Goal: Information Seeking & Learning: Learn about a topic

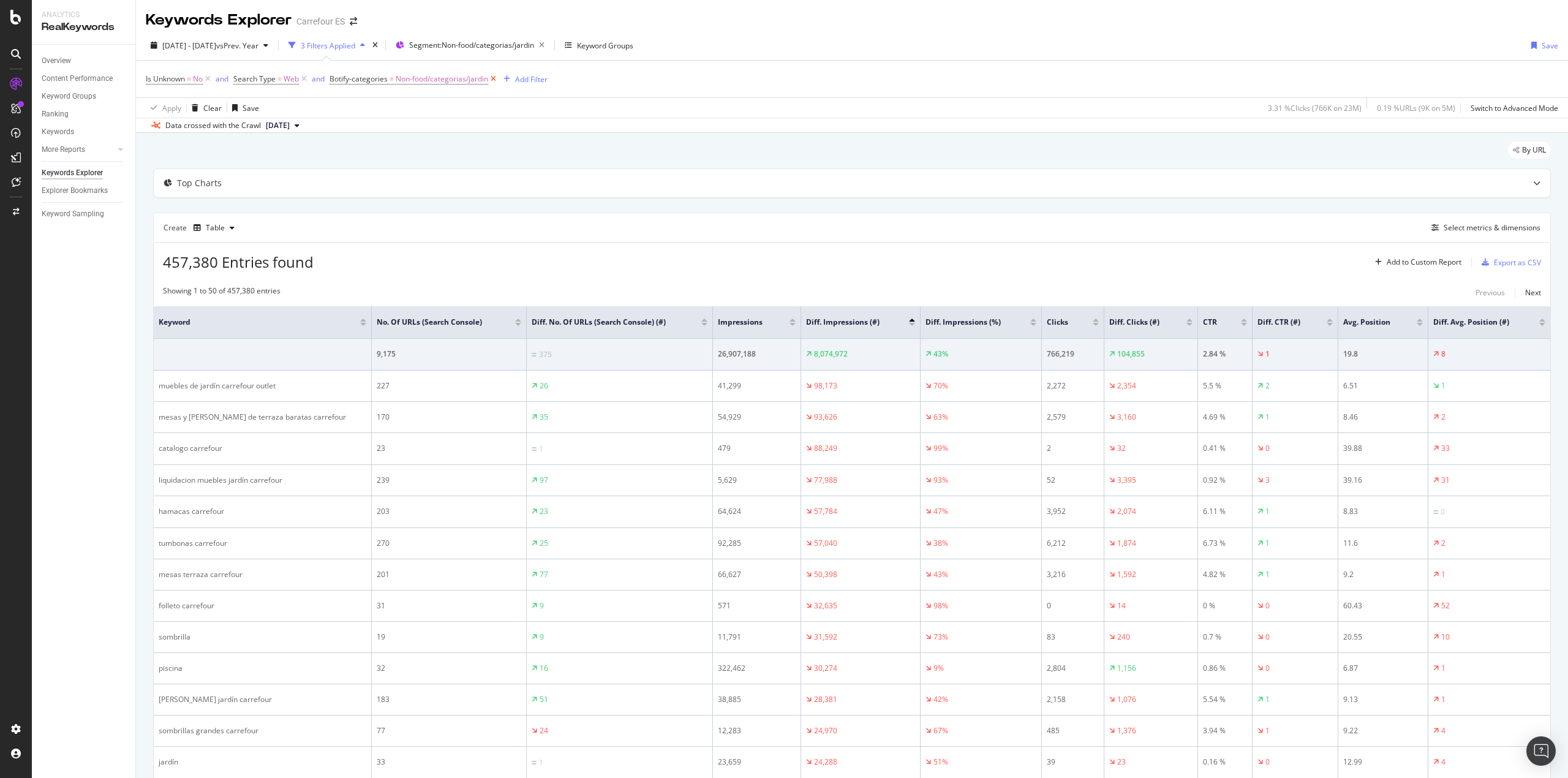
click at [495, 82] on icon at bounding box center [493, 79] width 11 height 13
click at [549, 47] on icon "button" at bounding box center [541, 46] width 16 height 18
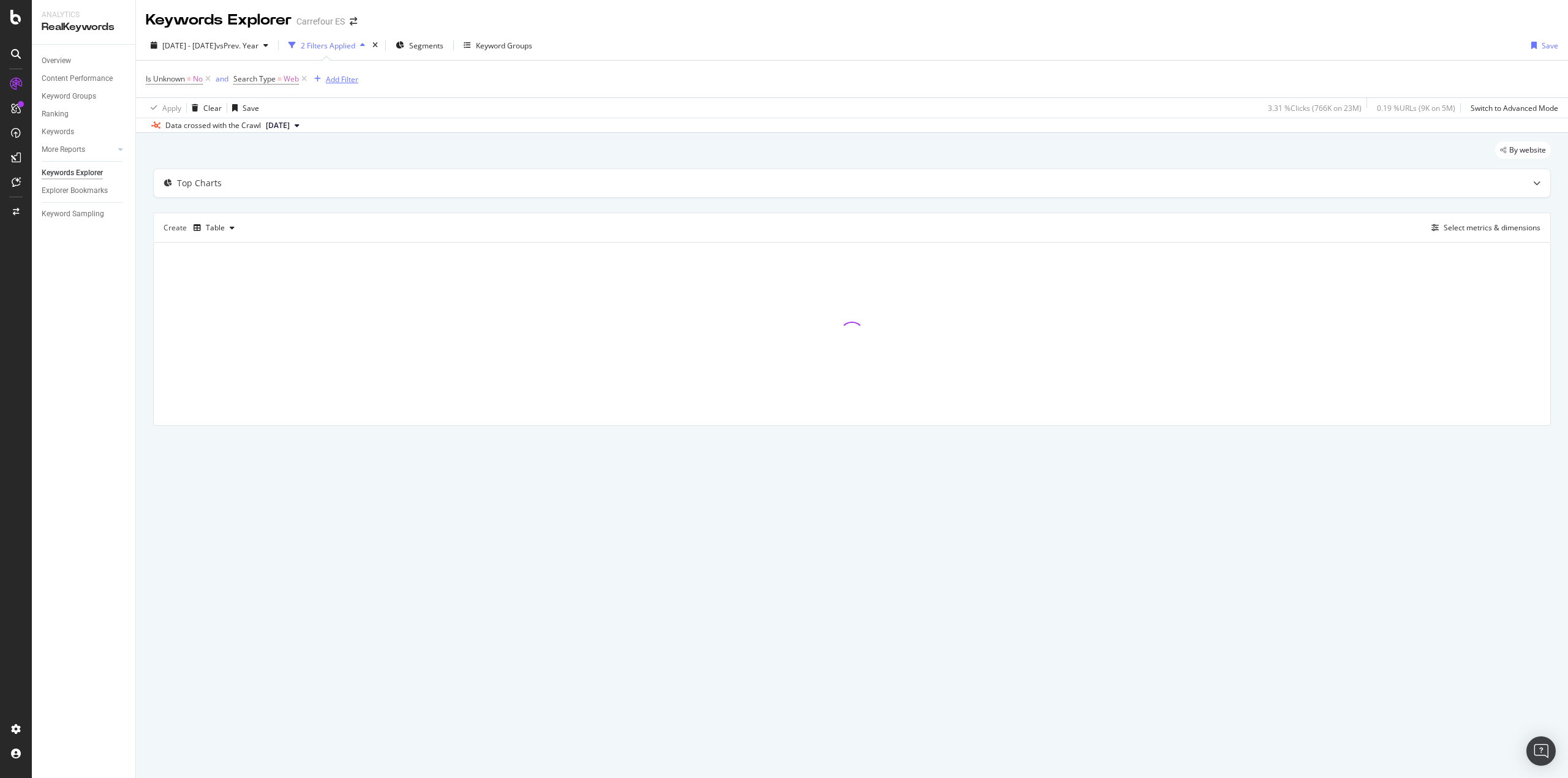
click at [347, 79] on div "Add Filter" at bounding box center [342, 79] width 32 height 11
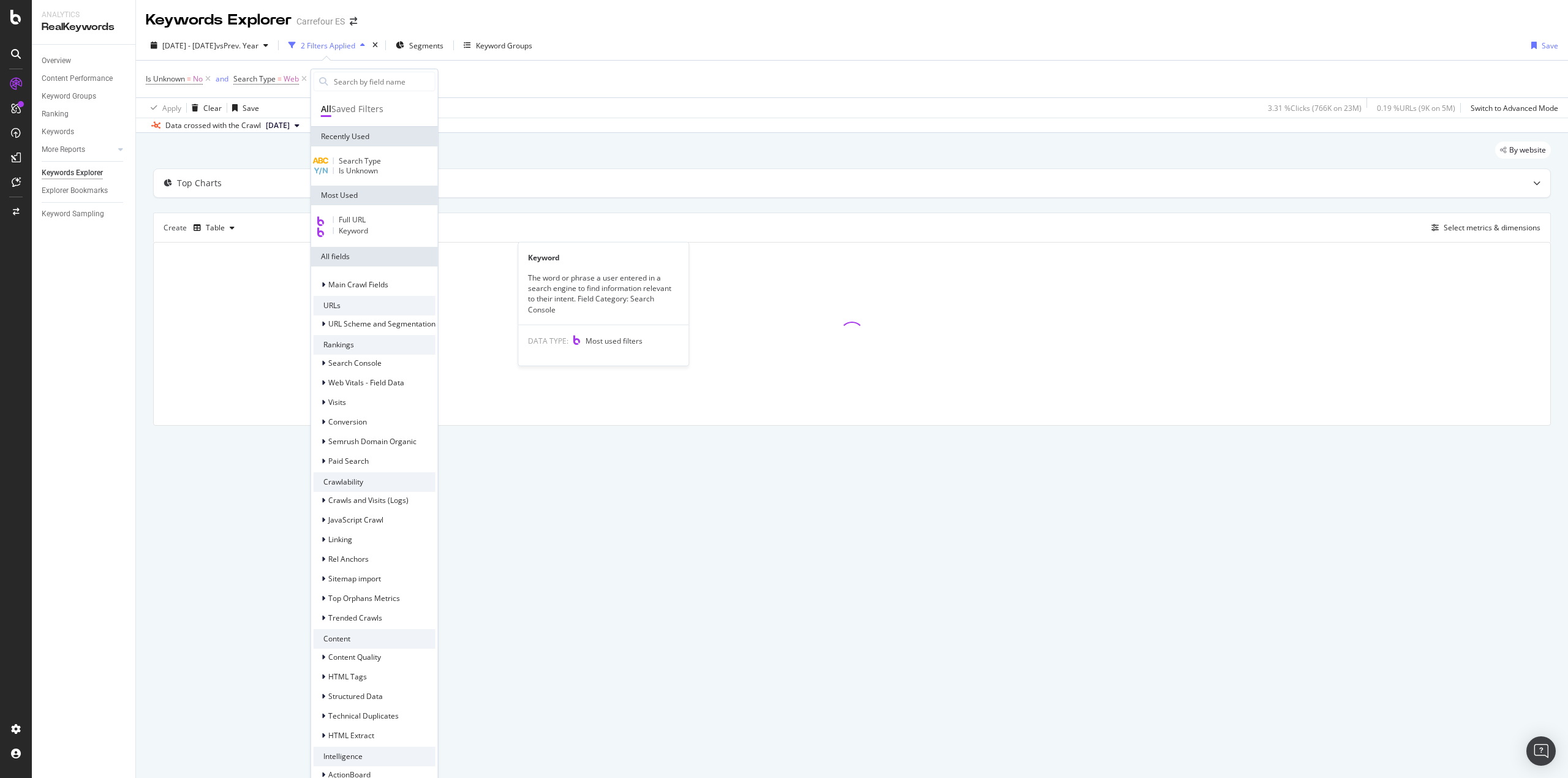
click at [360, 237] on div "Keyword" at bounding box center [374, 231] width 122 height 11
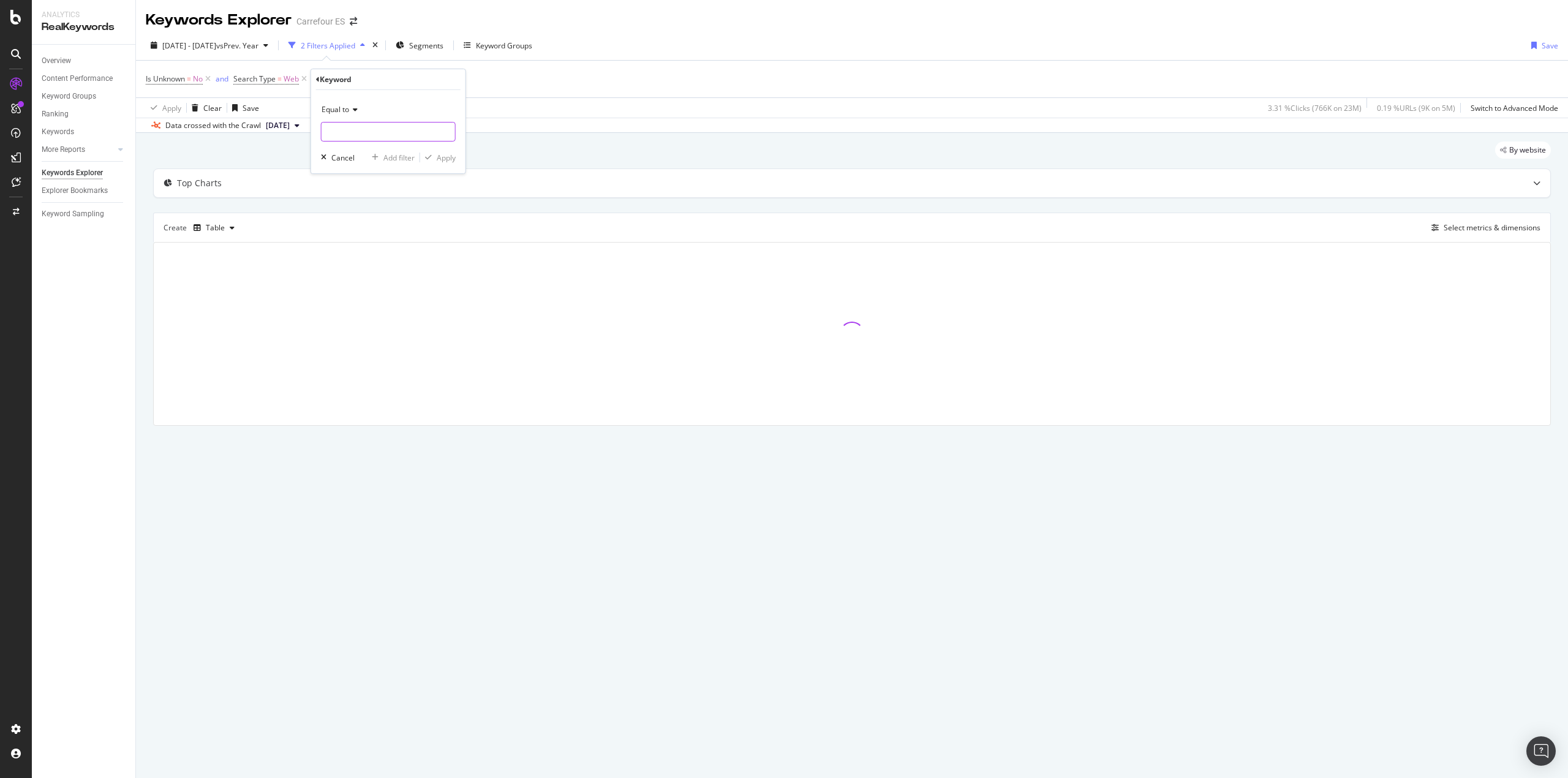
click at [336, 131] on input "text" at bounding box center [388, 131] width 133 height 19
type input "prote"
click at [405, 132] on input "protei" at bounding box center [379, 131] width 116 height 19
type input "proteina"
click at [348, 113] on span "Equal to" at bounding box center [335, 109] width 27 height 11
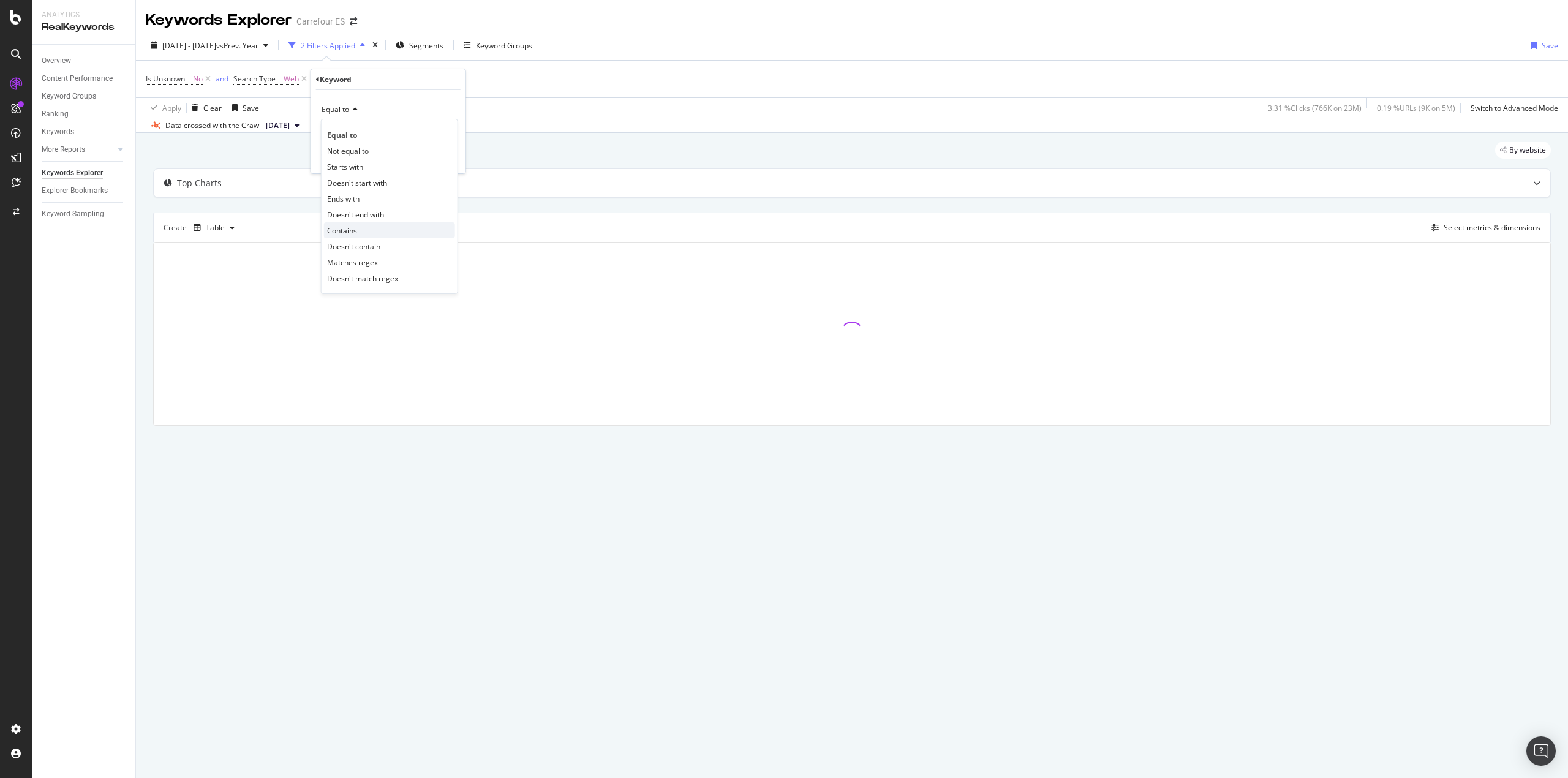
click at [352, 229] on span "Contains" at bounding box center [342, 230] width 30 height 11
click at [375, 136] on input "text" at bounding box center [388, 131] width 133 height 19
type input "proteinas"
click at [454, 156] on div "Apply" at bounding box center [445, 158] width 19 height 11
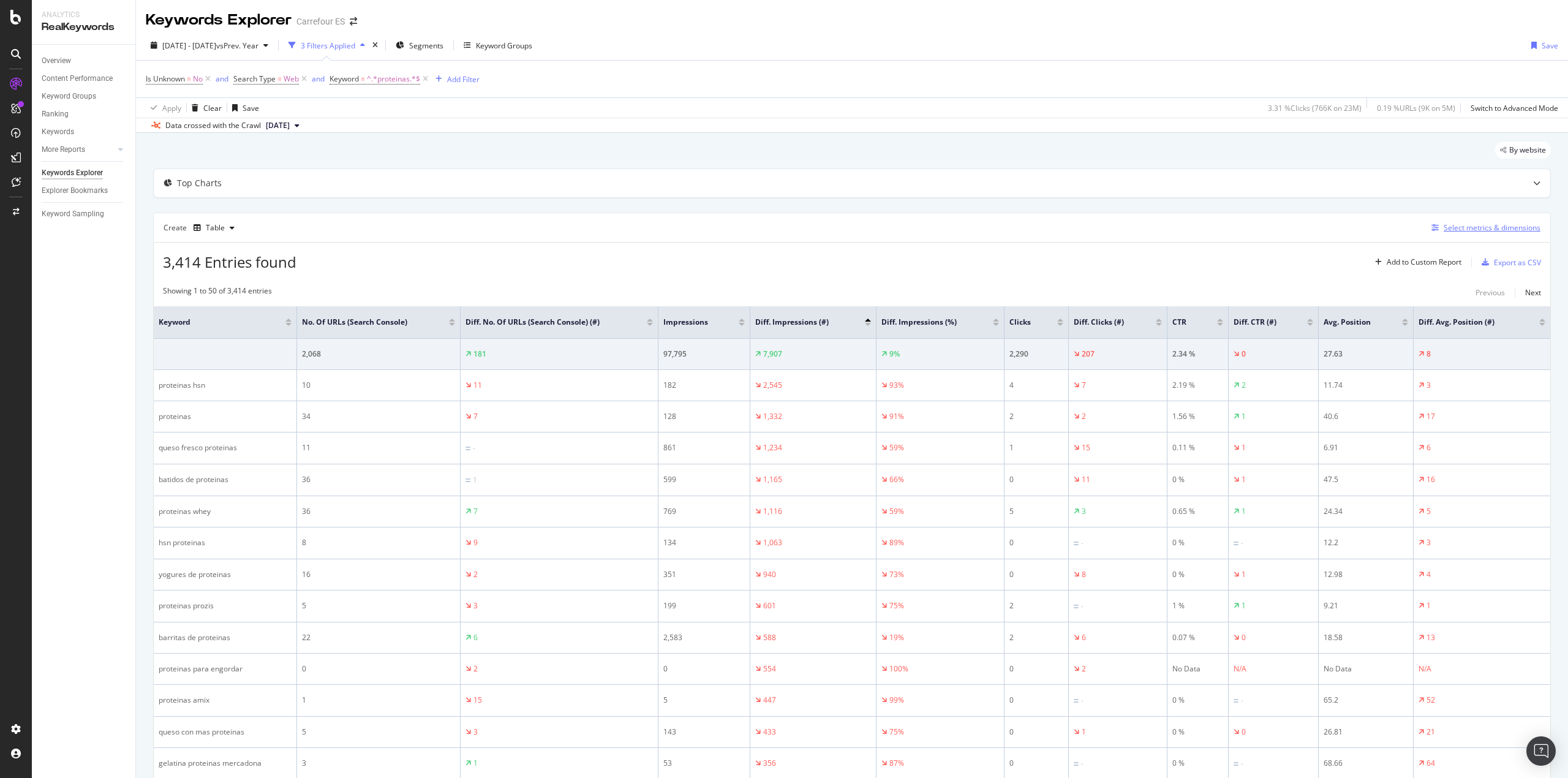
click at [1443, 232] on div "Select metrics & dimensions" at bounding box center [1491, 227] width 96 height 11
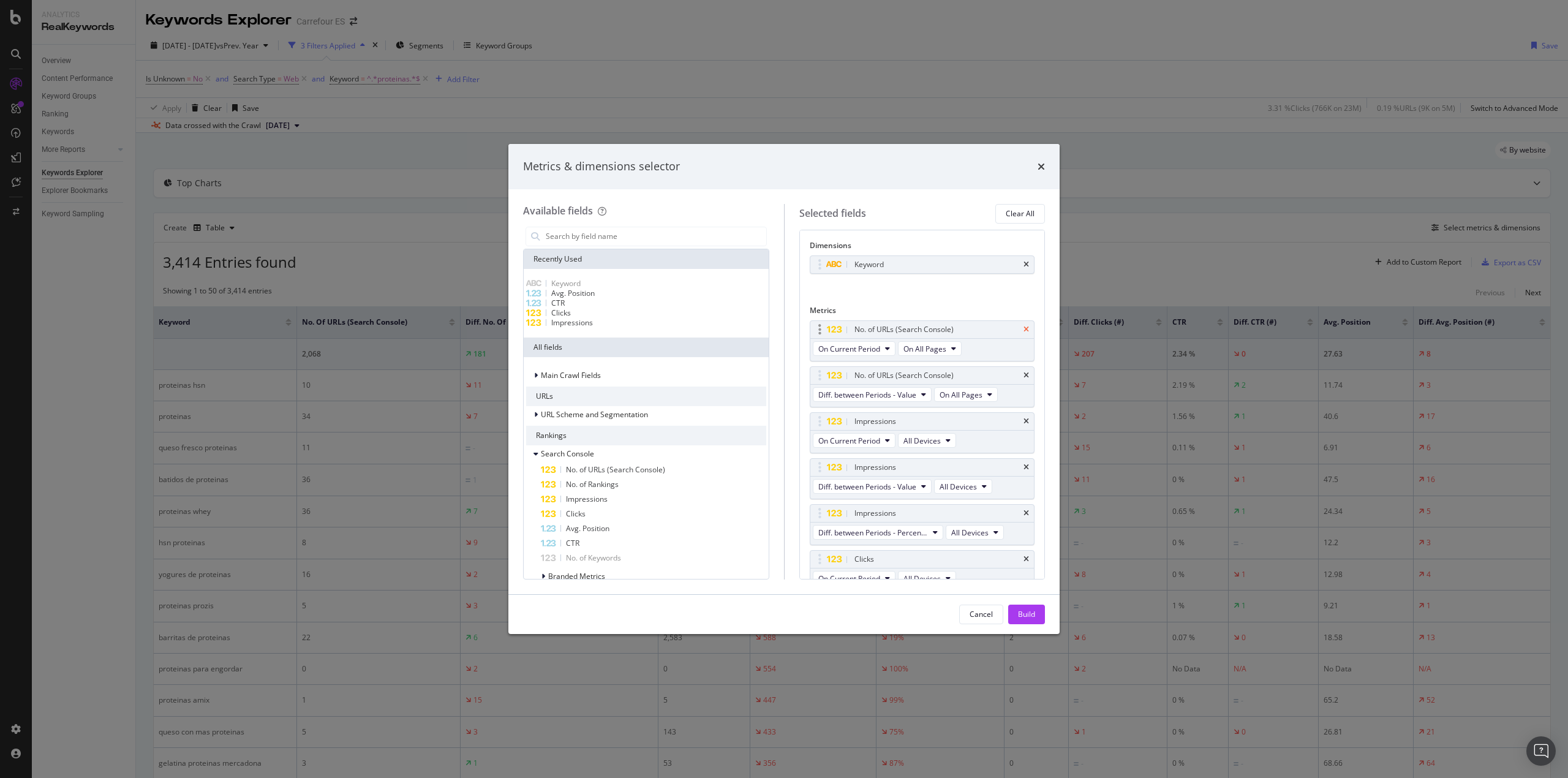
click at [1024, 331] on icon "times" at bounding box center [1027, 330] width 6 height 8
click at [1031, 611] on div "Build" at bounding box center [1027, 613] width 18 height 11
